Goal: Navigation & Orientation: Understand site structure

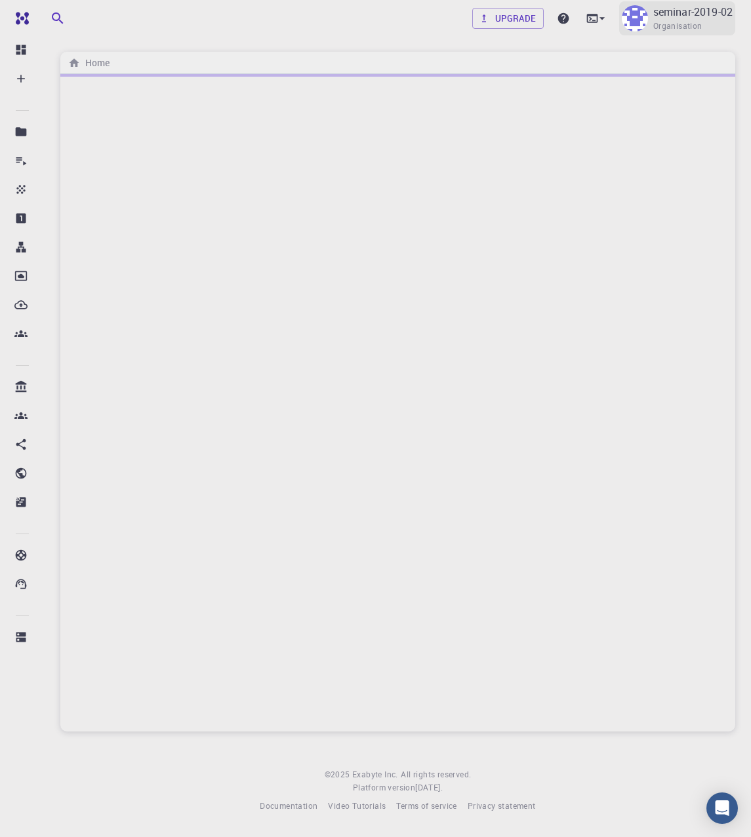
click at [716, 11] on p "seminar-2019-02" at bounding box center [692, 12] width 79 height 16
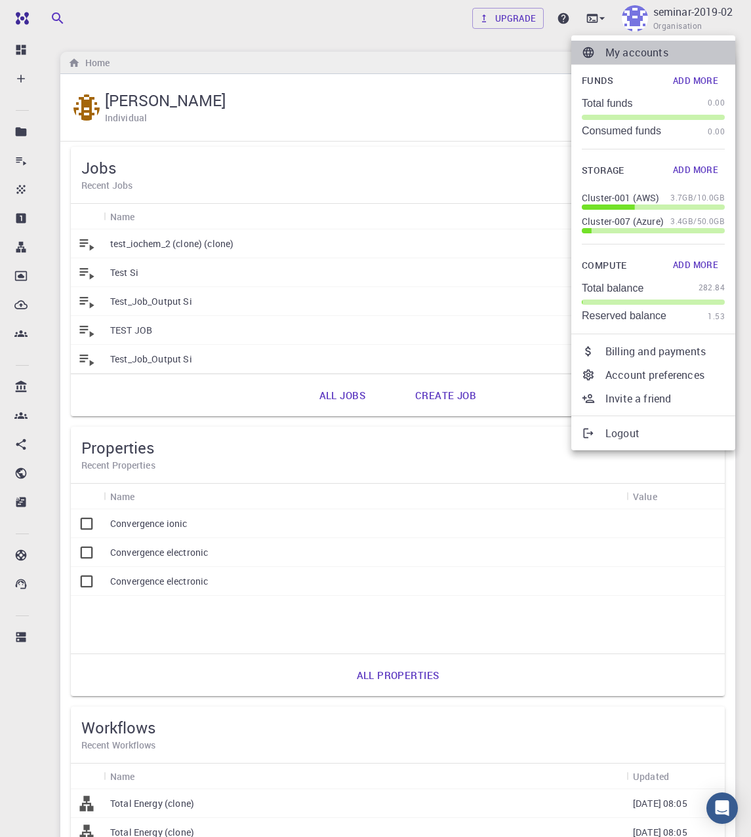
click at [606, 57] on p "My accounts" at bounding box center [664, 53] width 119 height 16
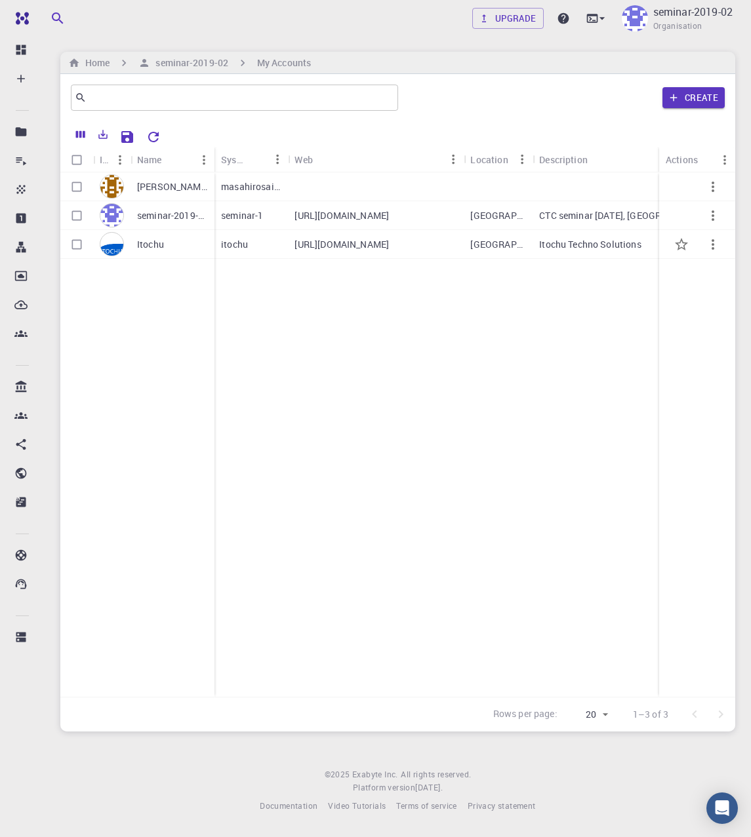
click at [158, 247] on p "Itochu" at bounding box center [150, 244] width 27 height 13
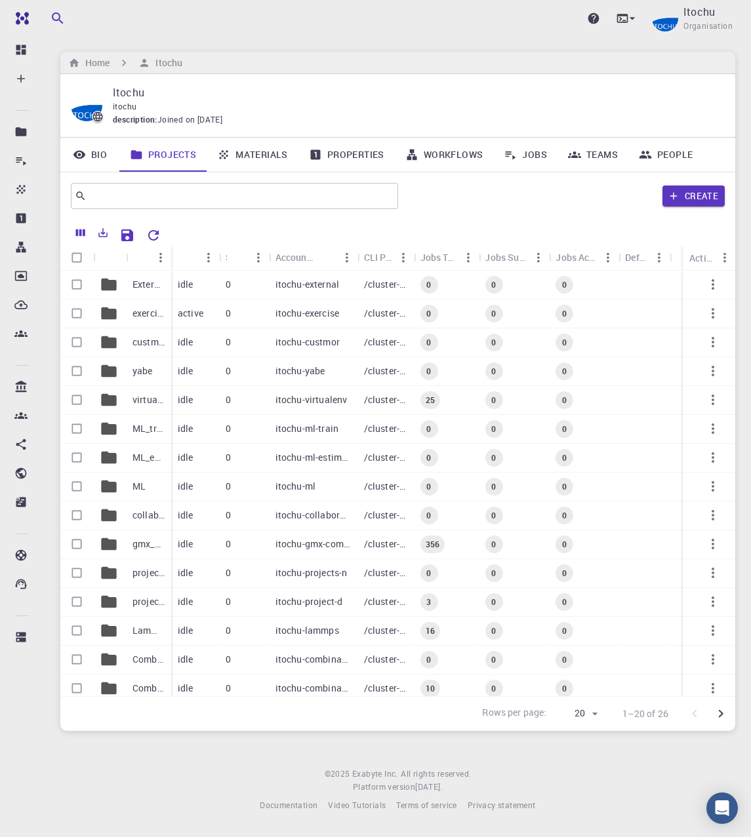
click at [650, 158] on icon at bounding box center [645, 155] width 12 height 8
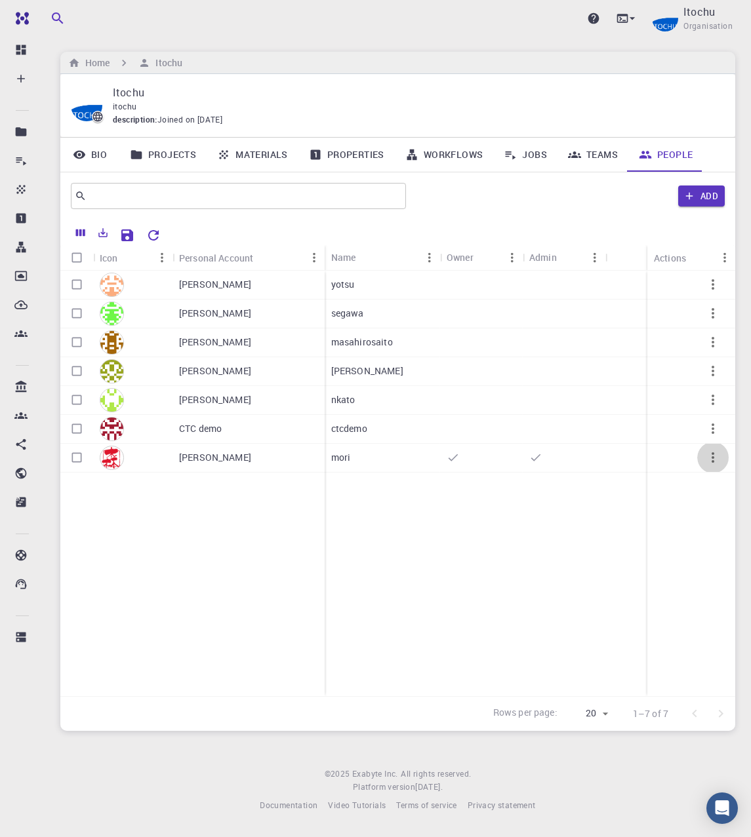
click at [710, 462] on icon "button" at bounding box center [713, 458] width 16 height 16
click at [710, 456] on div at bounding box center [375, 418] width 751 height 837
click at [712, 435] on icon "button" at bounding box center [713, 429] width 16 height 16
click at [712, 435] on ul "Open" at bounding box center [708, 447] width 63 height 31
click at [340, 630] on div at bounding box center [375, 418] width 751 height 837
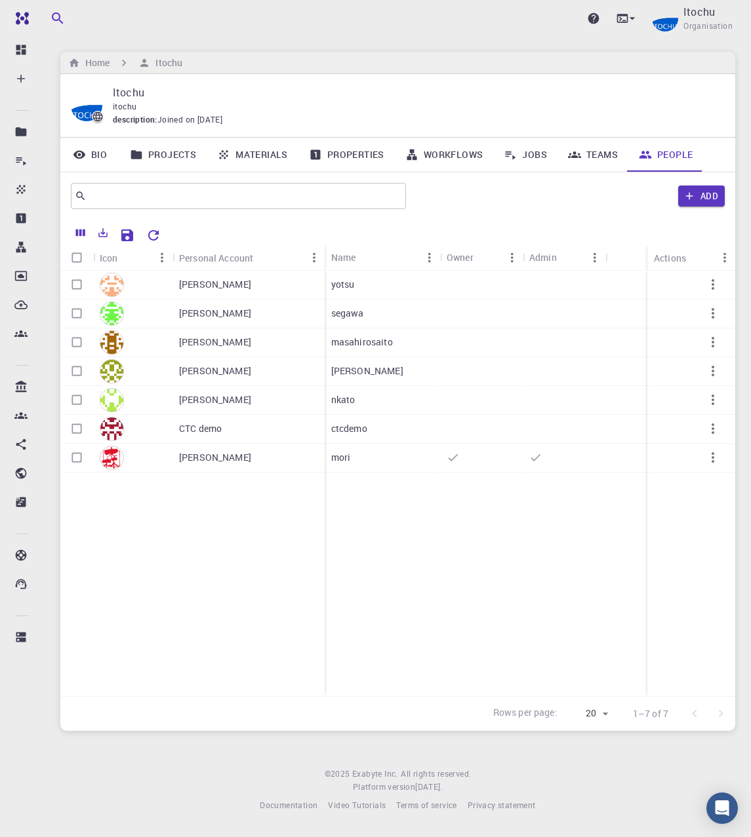
click at [86, 155] on icon at bounding box center [79, 154] width 13 height 13
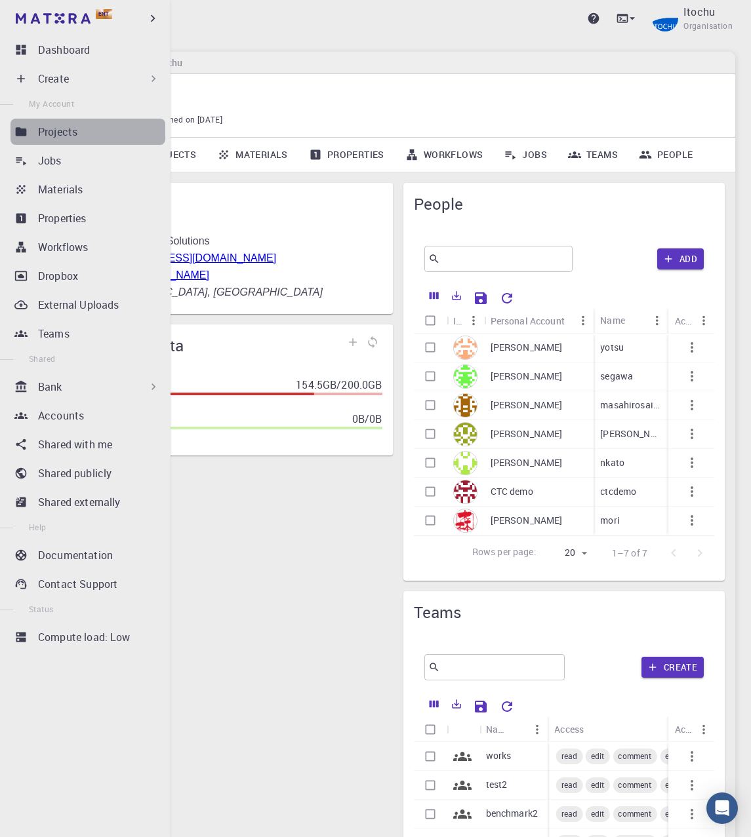
click at [60, 138] on p "Projects" at bounding box center [57, 132] width 39 height 16
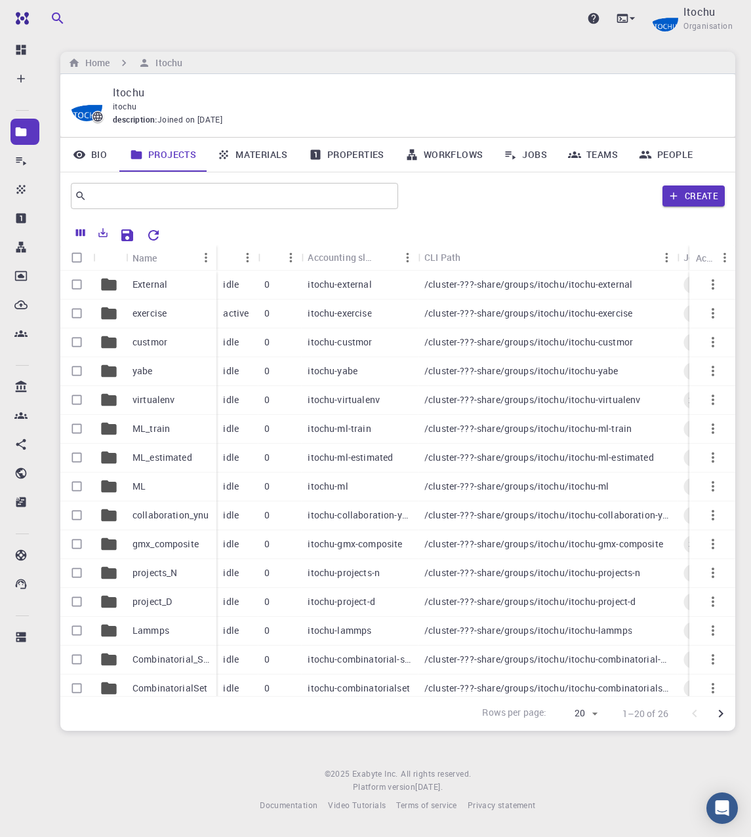
click at [256, 161] on link "Materials" at bounding box center [253, 155] width 92 height 34
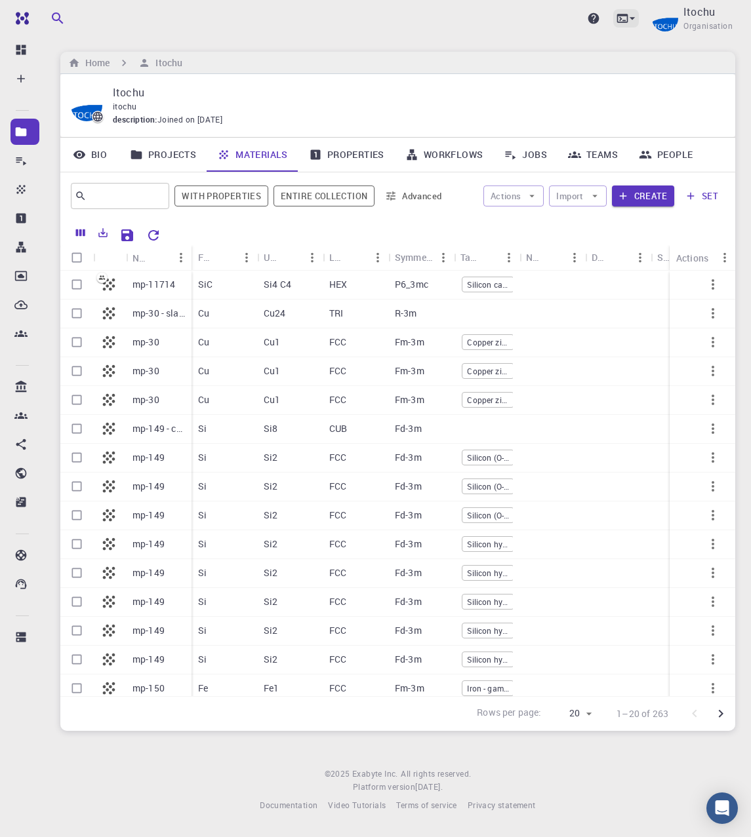
click at [639, 13] on icon at bounding box center [632, 18] width 13 height 13
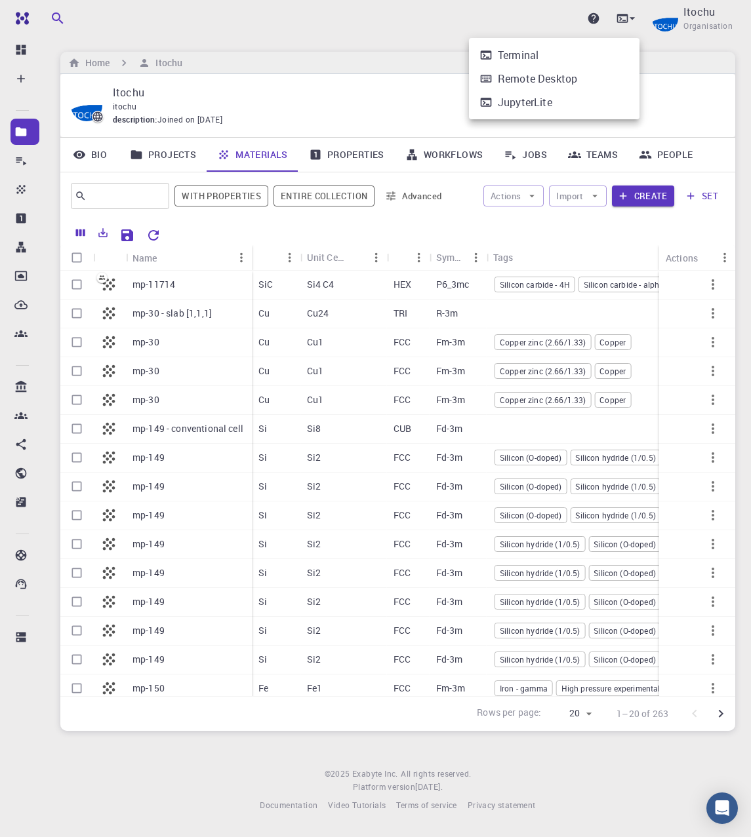
click at [639, 16] on div at bounding box center [375, 418] width 751 height 837
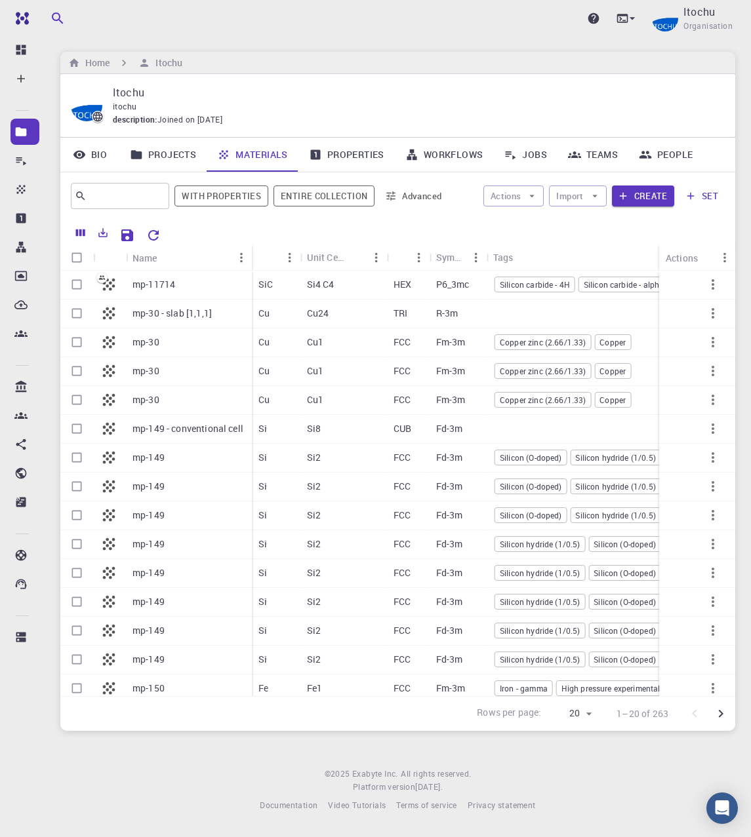
click at [639, 16] on icon at bounding box center [632, 18] width 13 height 13
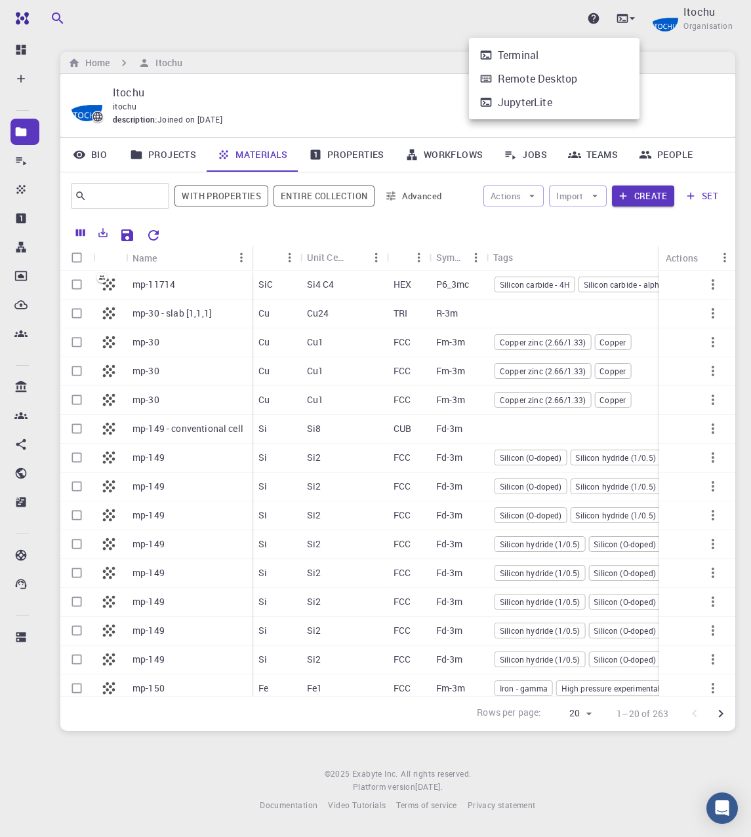
click at [639, 16] on div at bounding box center [375, 418] width 751 height 837
